Goal: Task Accomplishment & Management: Manage account settings

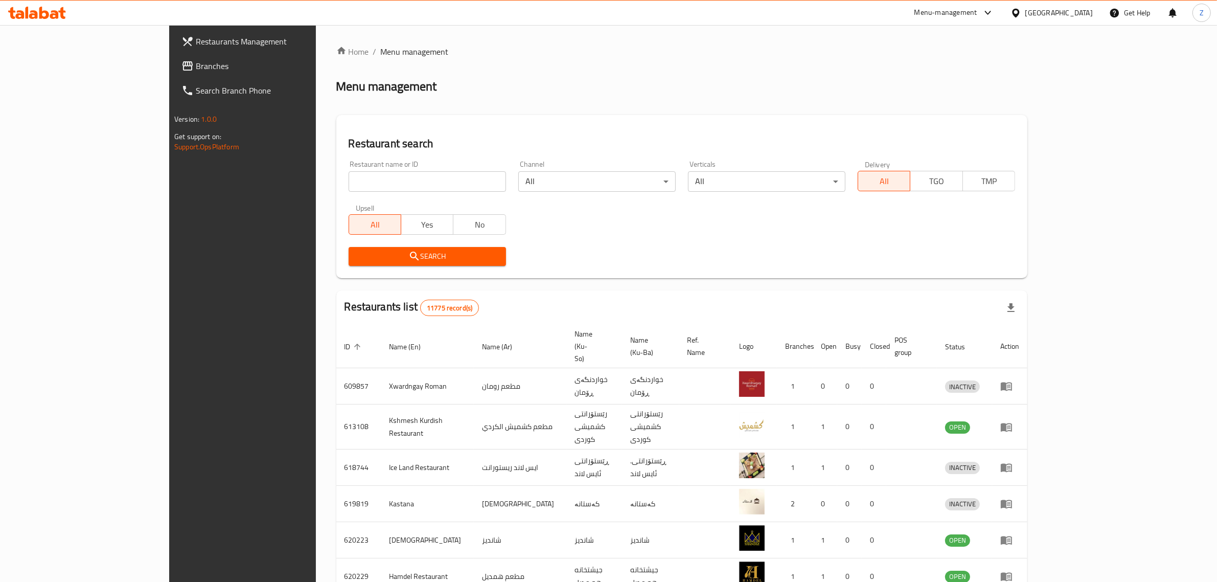
click at [349, 182] on input "search" at bounding box center [427, 181] width 157 height 20
paste input "30.503571103649847,47.83562004173439"
click button "Search" at bounding box center [427, 256] width 157 height 19
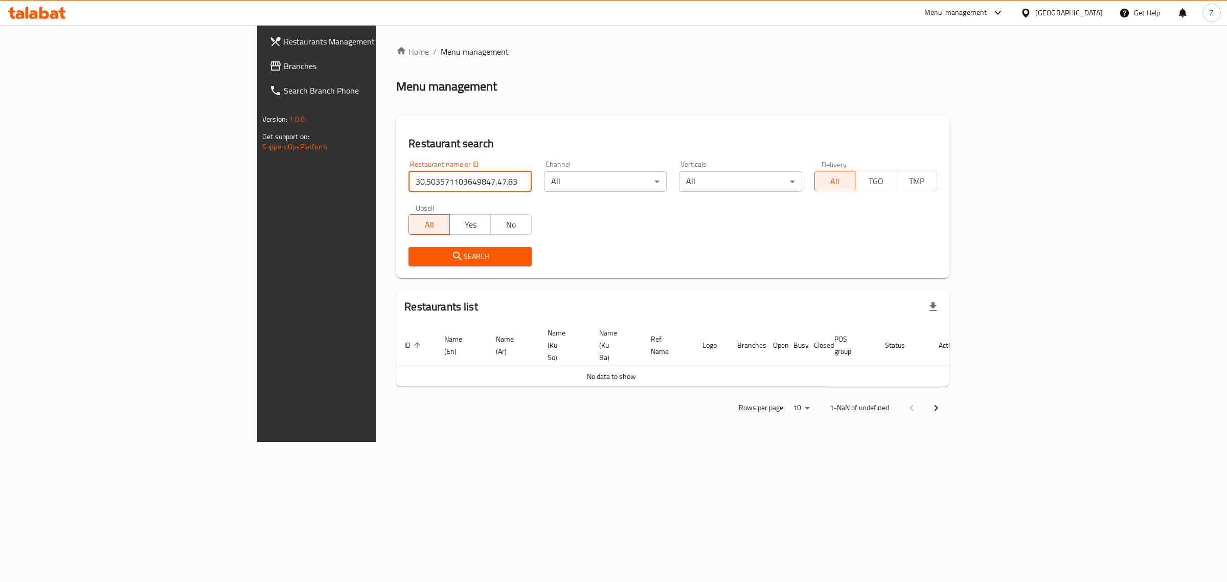
click at [408, 177] on input "30.503571103649847,47.83562004173439" at bounding box center [469, 181] width 123 height 20
paste input "677156"
type input "677156"
click button "Search" at bounding box center [469, 256] width 123 height 19
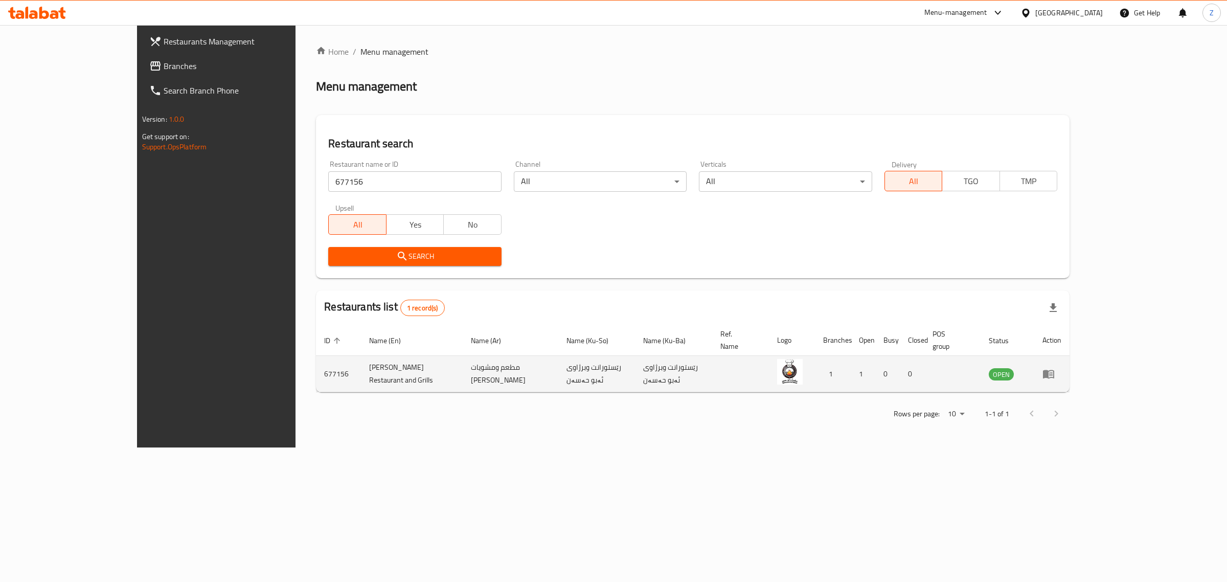
click at [1054, 370] on icon "enhanced table" at bounding box center [1048, 374] width 11 height 9
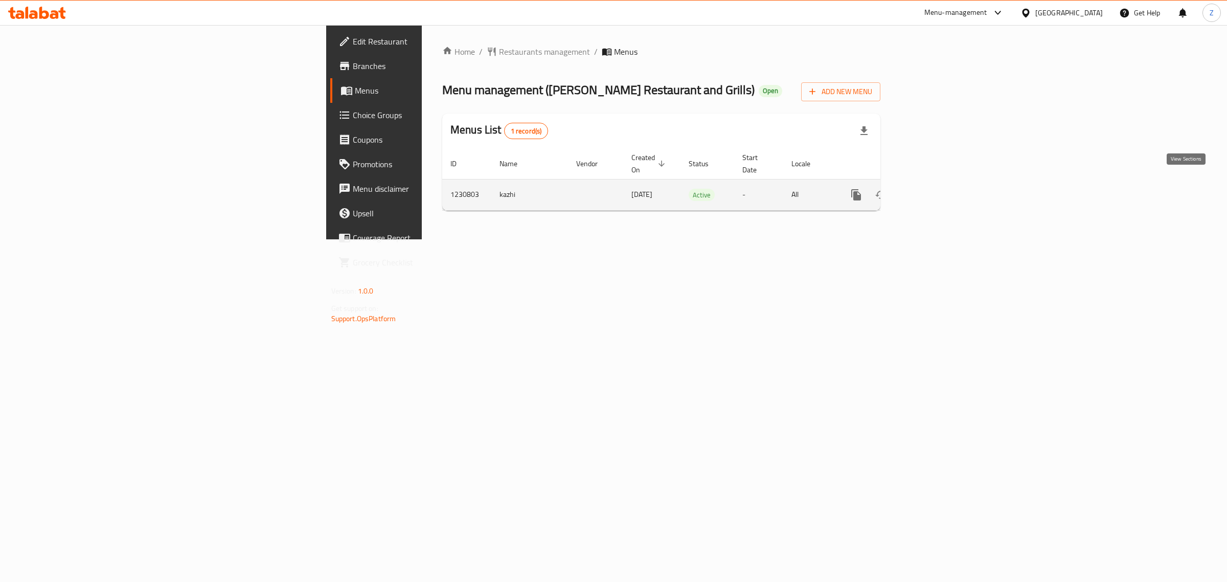
click at [936, 189] on icon "enhanced table" at bounding box center [930, 195] width 12 height 12
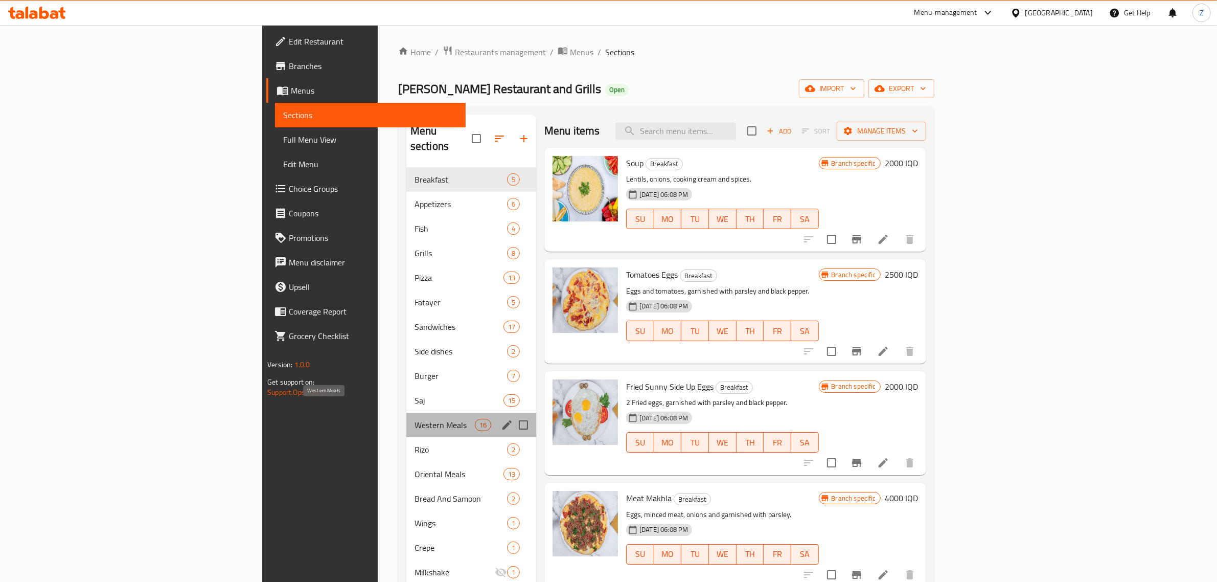
click at [414, 419] on span "Western Meals" at bounding box center [444, 425] width 60 height 12
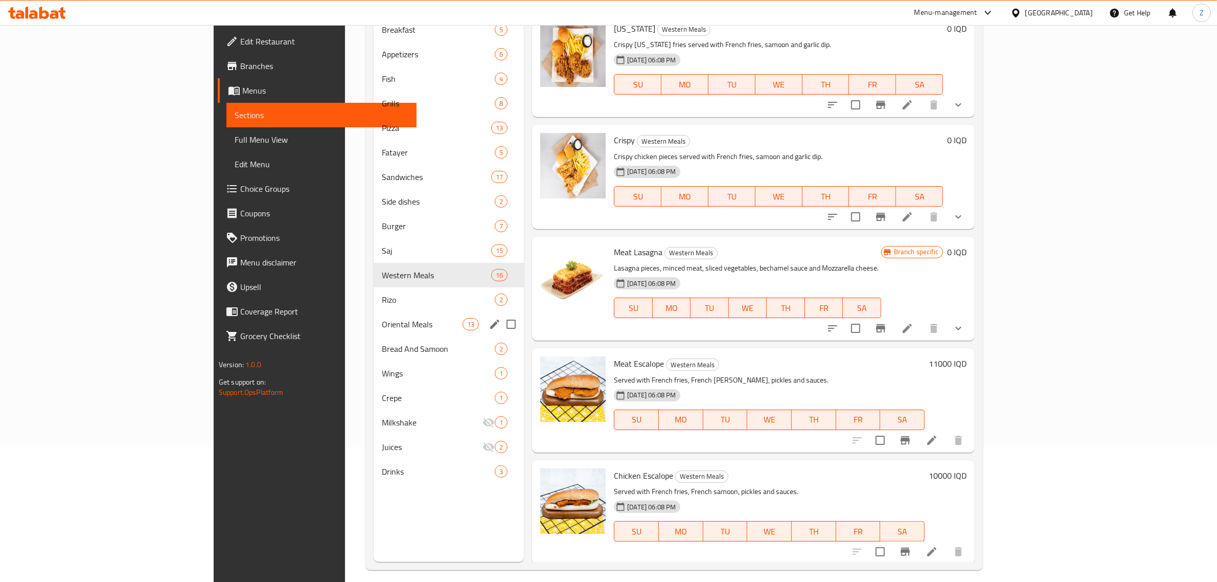
scroll to position [144, 0]
